Goal: Task Accomplishment & Management: Complete application form

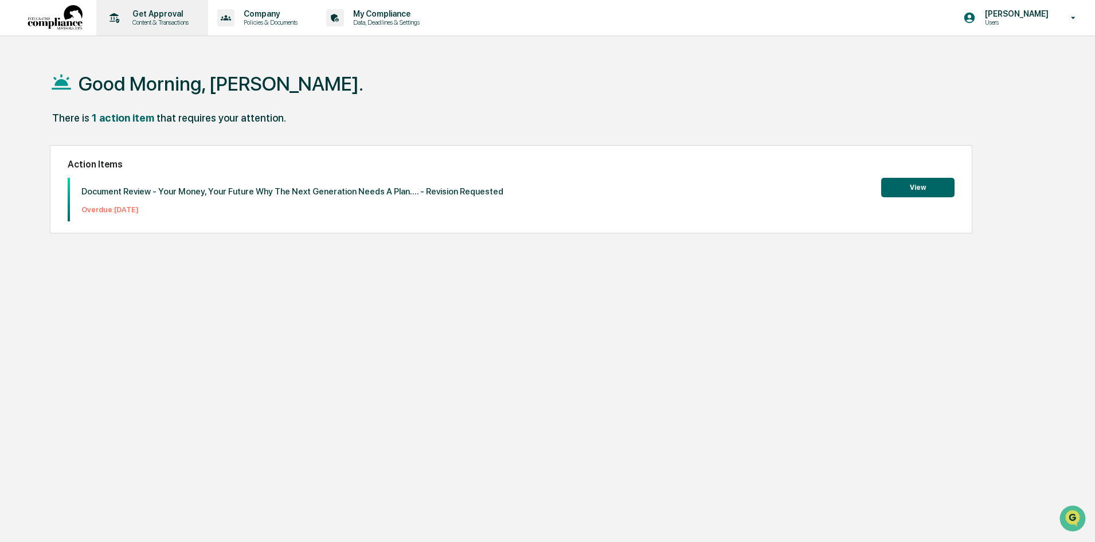
click at [163, 17] on p "Get Approval" at bounding box center [158, 13] width 71 height 9
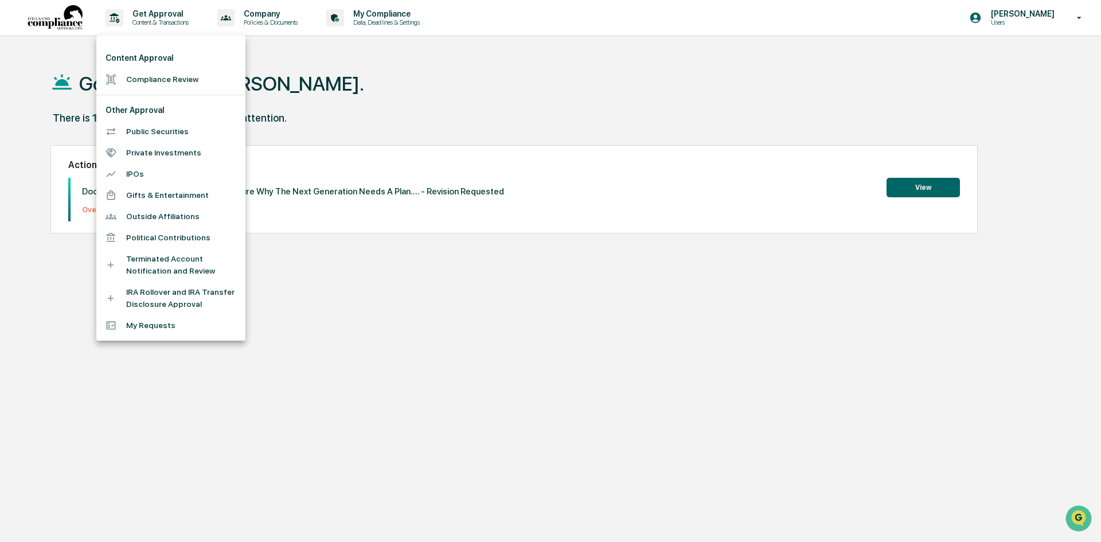
click at [166, 73] on li "Compliance Review" at bounding box center [170, 79] width 149 height 21
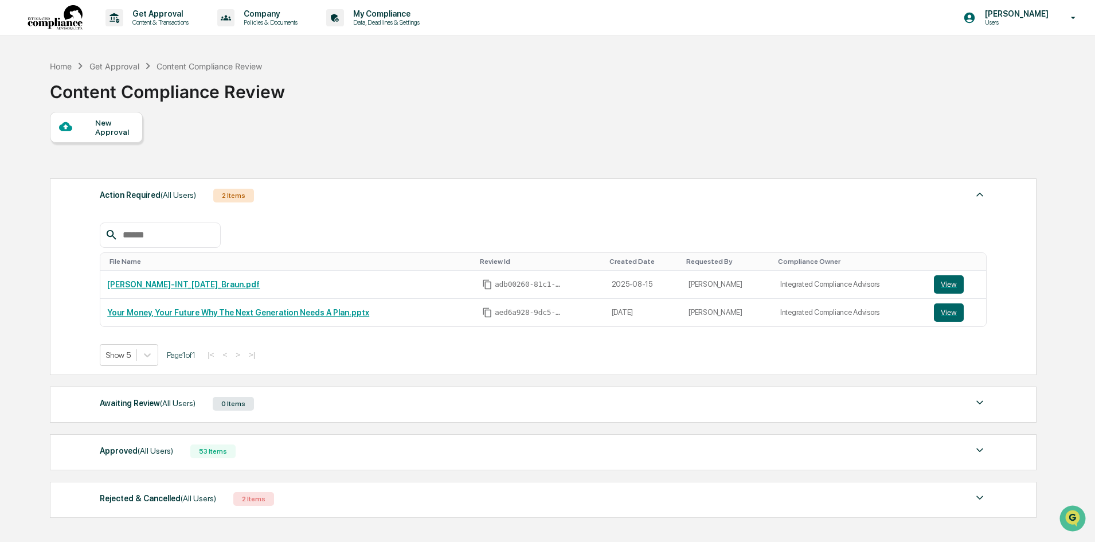
click at [113, 118] on div "New Approval" at bounding box center [96, 127] width 93 height 31
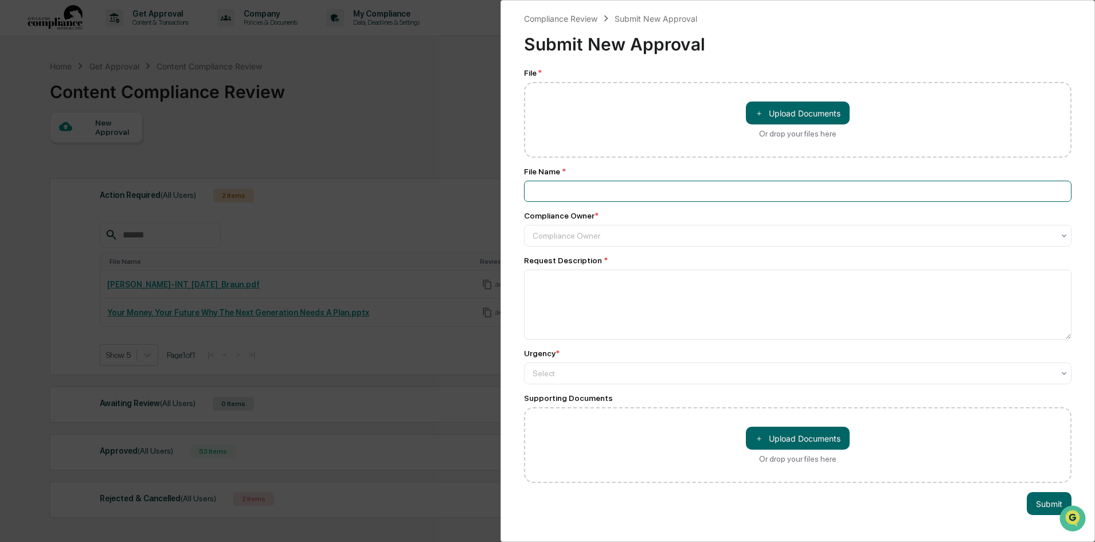
click at [572, 193] on input at bounding box center [797, 191] width 547 height 21
click at [542, 303] on textarea at bounding box center [797, 304] width 547 height 70
click at [556, 241] on div at bounding box center [793, 235] width 521 height 11
click at [607, 307] on textarea at bounding box center [797, 304] width 547 height 70
click at [595, 232] on div at bounding box center [793, 235] width 521 height 11
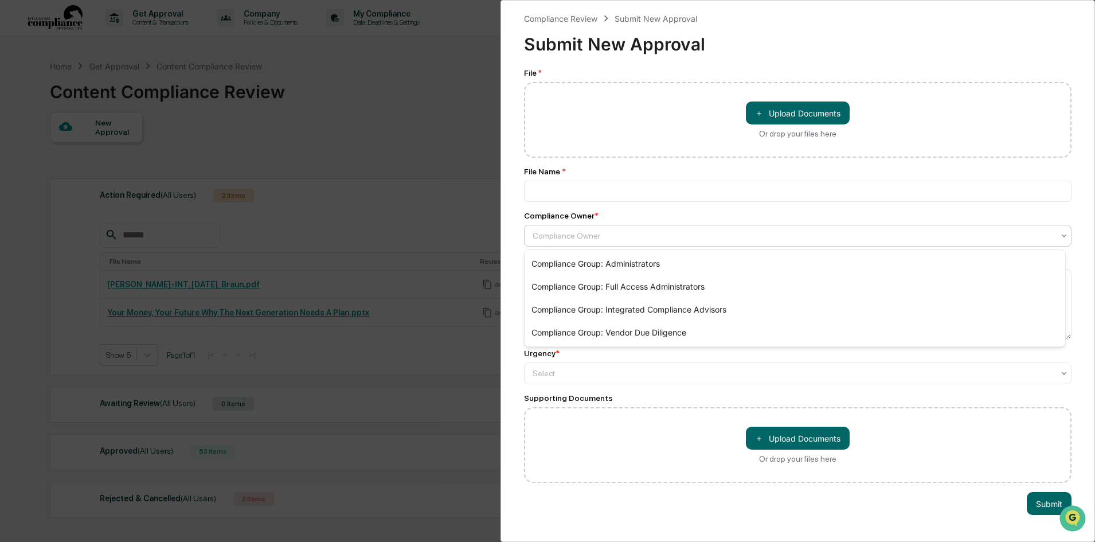
drag, startPoint x: 184, startPoint y: 201, endPoint x: 191, endPoint y: 197, distance: 8.0
click at [187, 199] on div "Compliance Review Submit New Approval Submit New Approval File * ＋ Upload Docum…" at bounding box center [547, 271] width 1095 height 542
